Goal: Navigation & Orientation: Find specific page/section

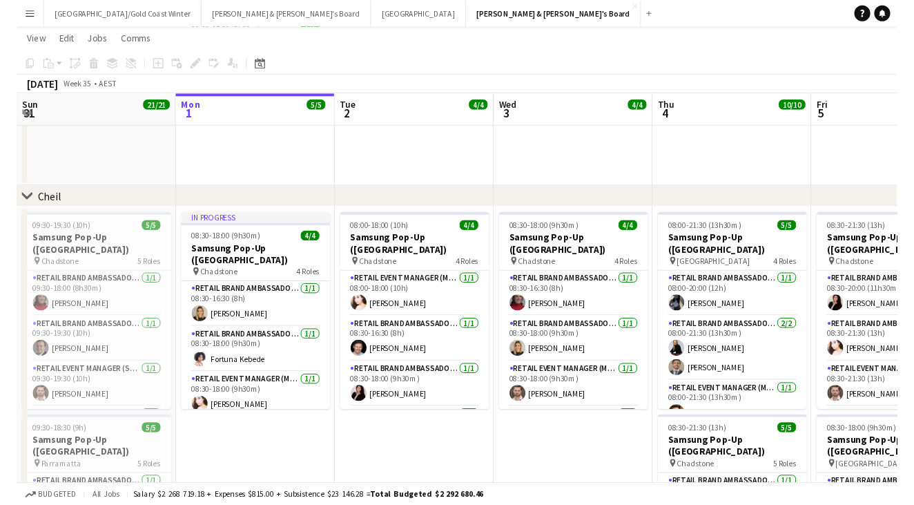
scroll to position [1034, 0]
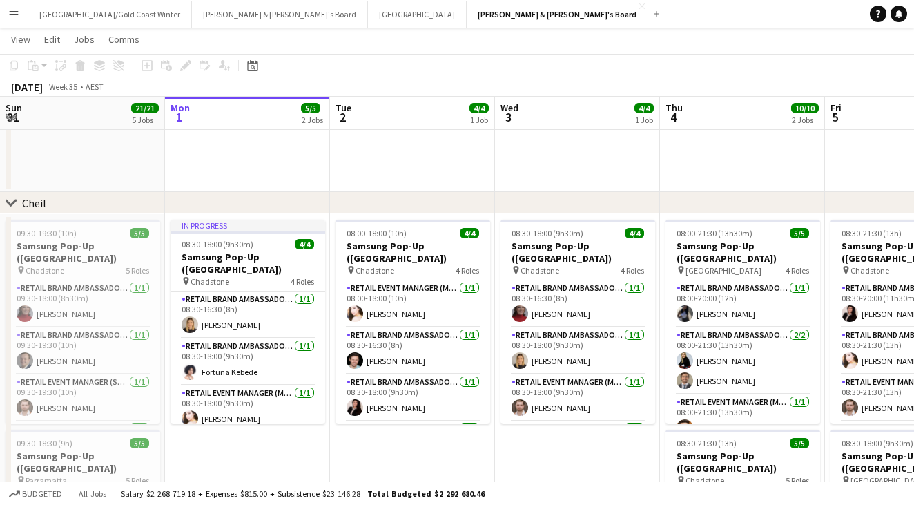
click at [3, 14] on button "Menu" at bounding box center [14, 14] width 28 height 28
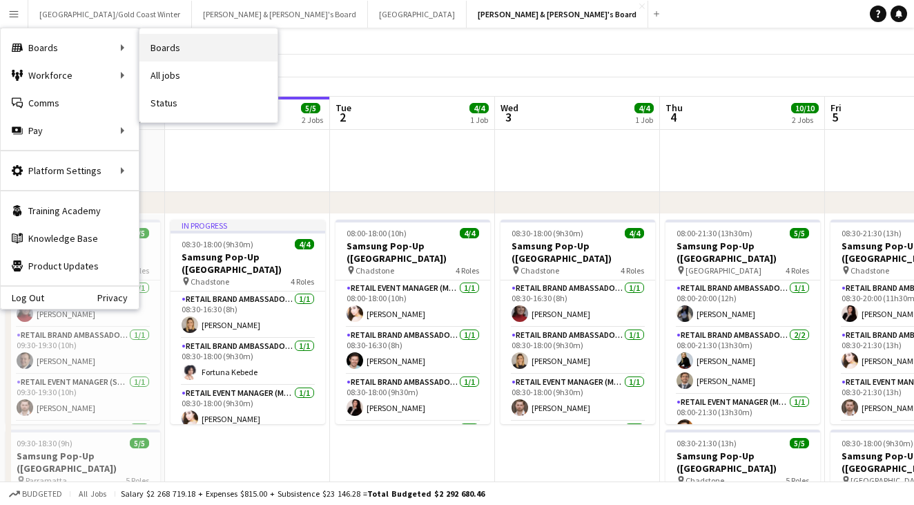
click at [171, 55] on link "Boards" at bounding box center [208, 48] width 138 height 28
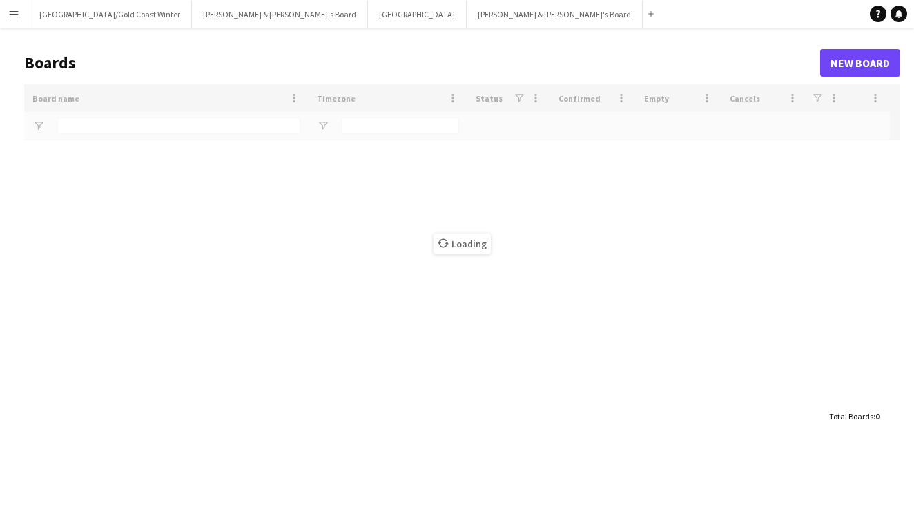
click at [23, 12] on button "Menu" at bounding box center [14, 14] width 28 height 28
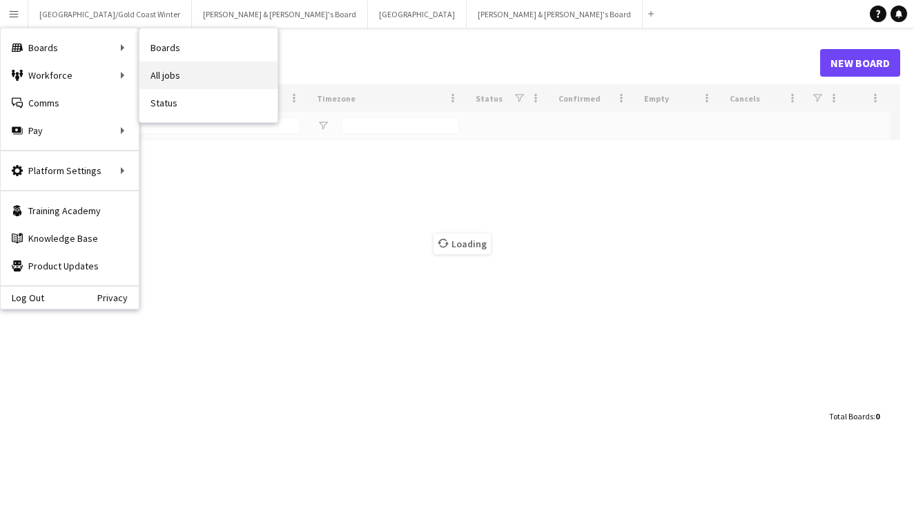
click at [167, 70] on link "All jobs" at bounding box center [208, 75] width 138 height 28
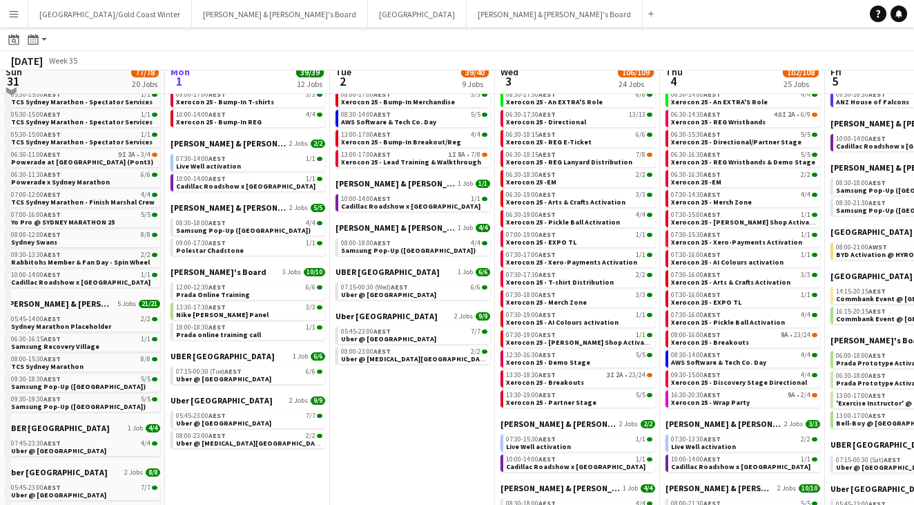
scroll to position [63, 0]
